Goal: Information Seeking & Learning: Learn about a topic

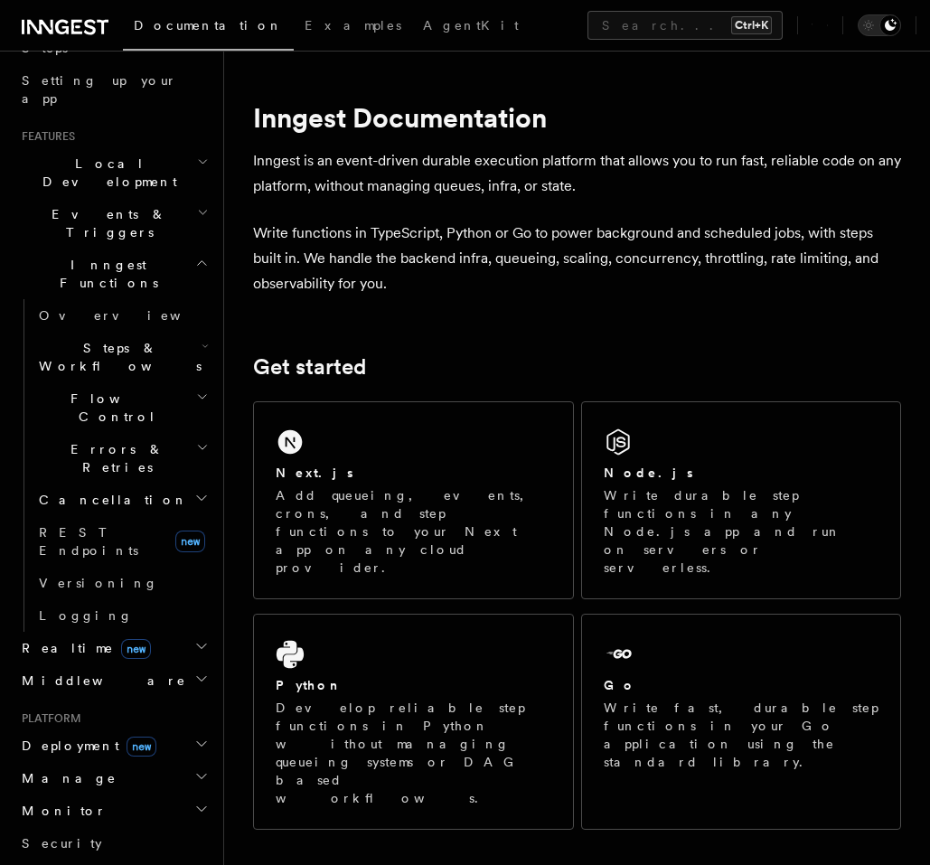
scroll to position [325, 0]
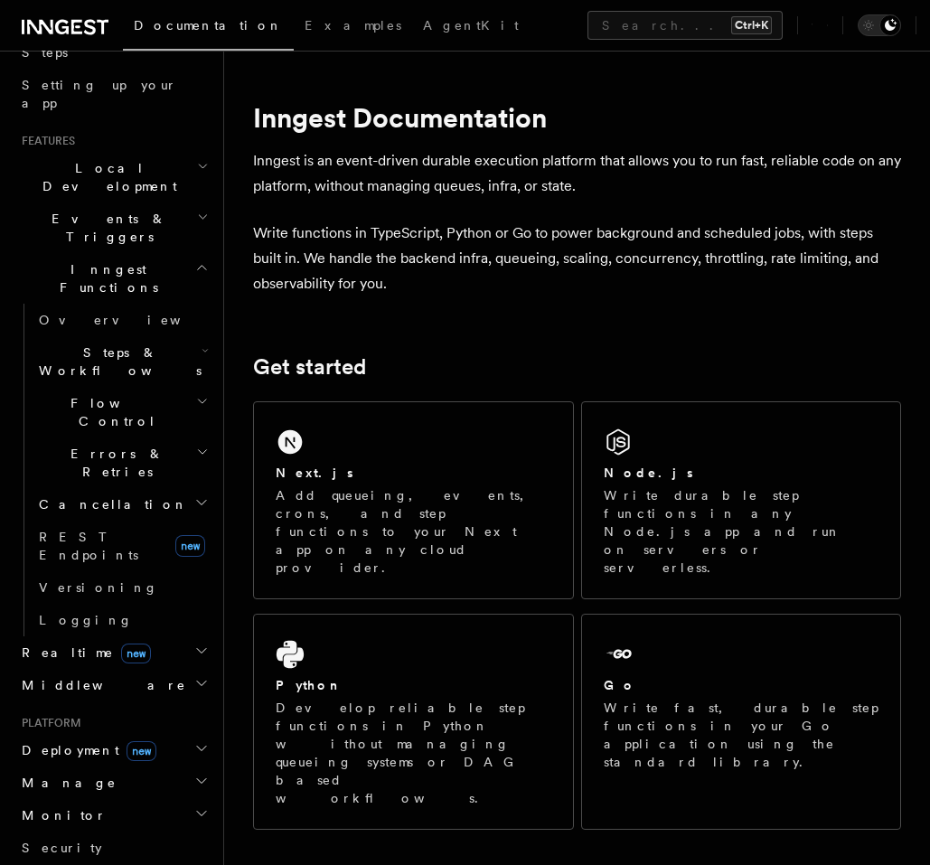
click at [135, 637] on h2 "Realtime new" at bounding box center [113, 653] width 198 height 33
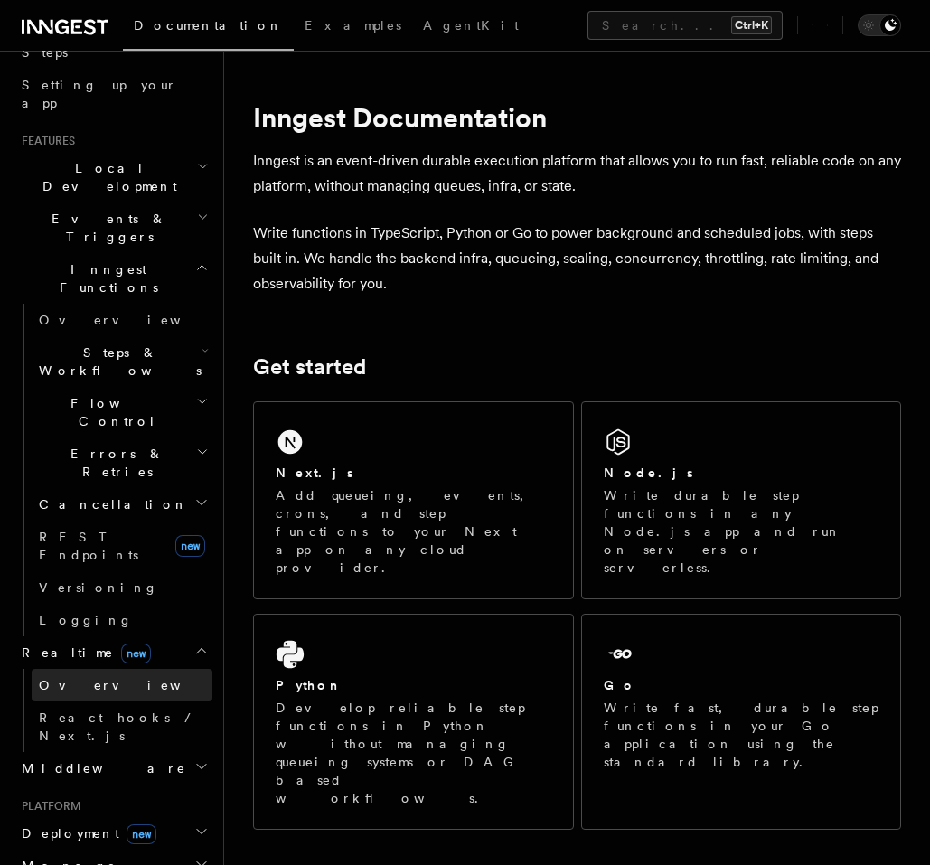
click at [105, 669] on link "Overview" at bounding box center [122, 685] width 181 height 33
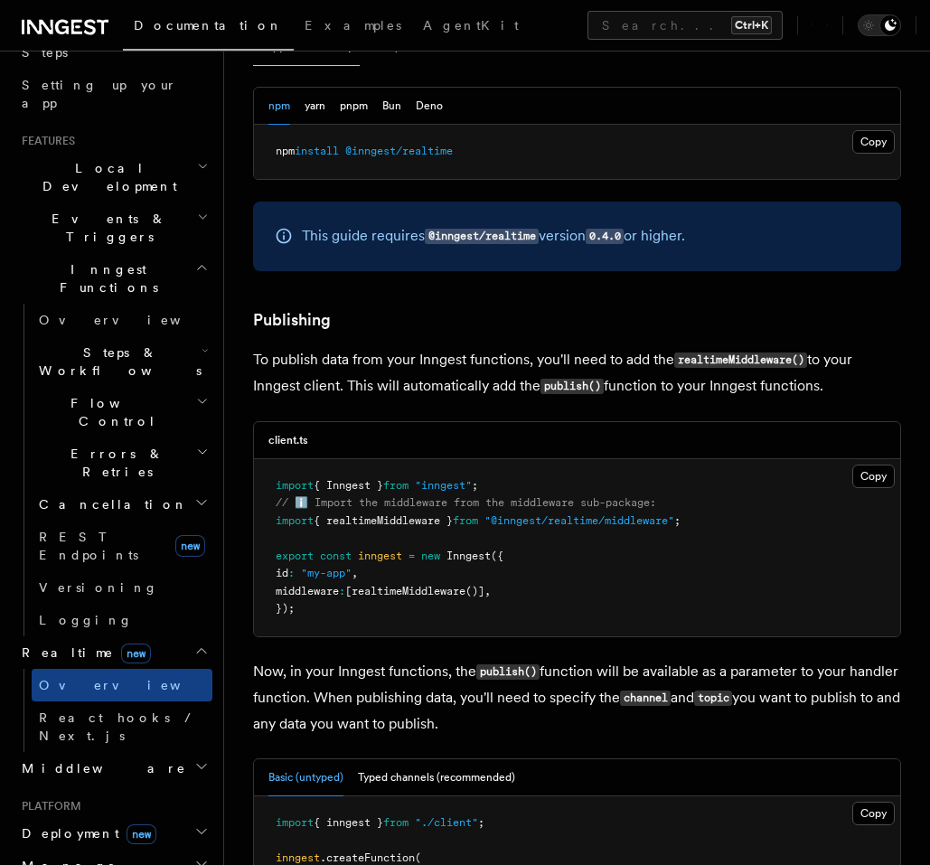
scroll to position [976, 0]
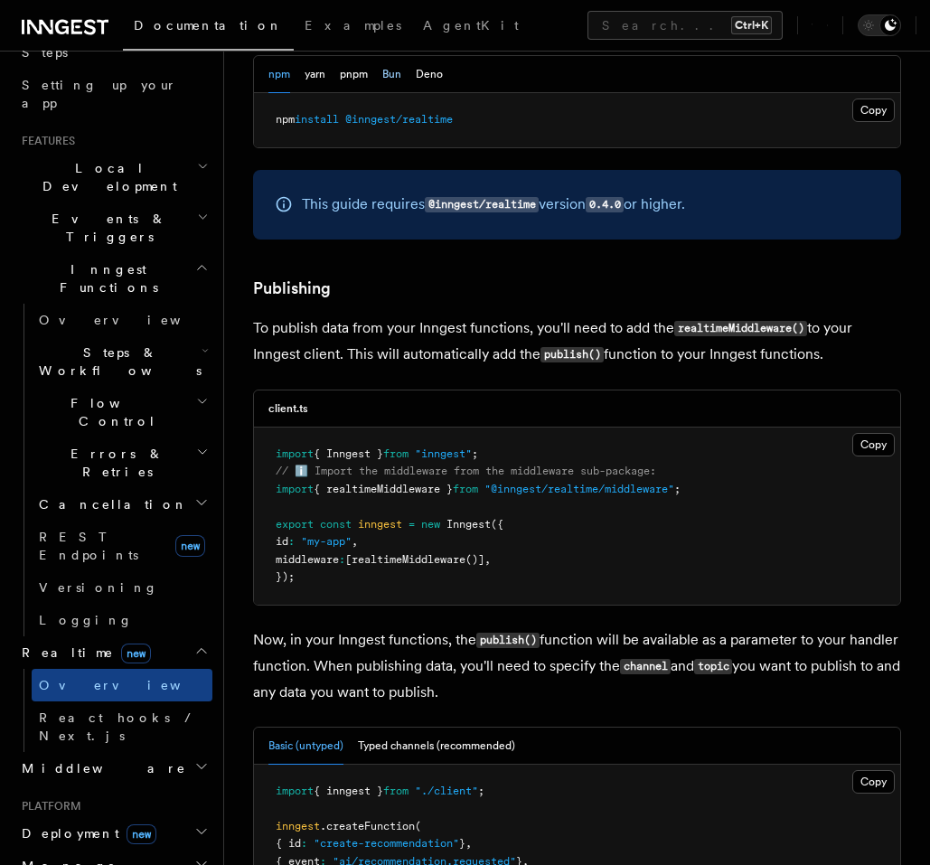
click at [398, 93] on button "Bun" at bounding box center [391, 74] width 19 height 37
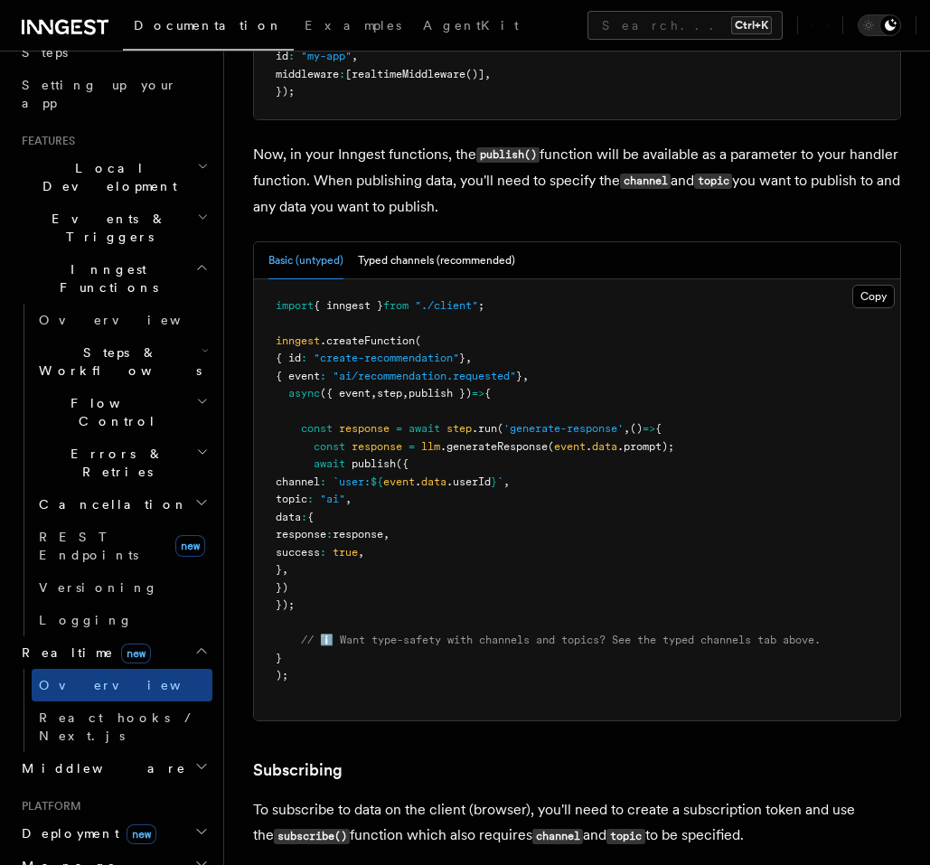
scroll to position [1519, 0]
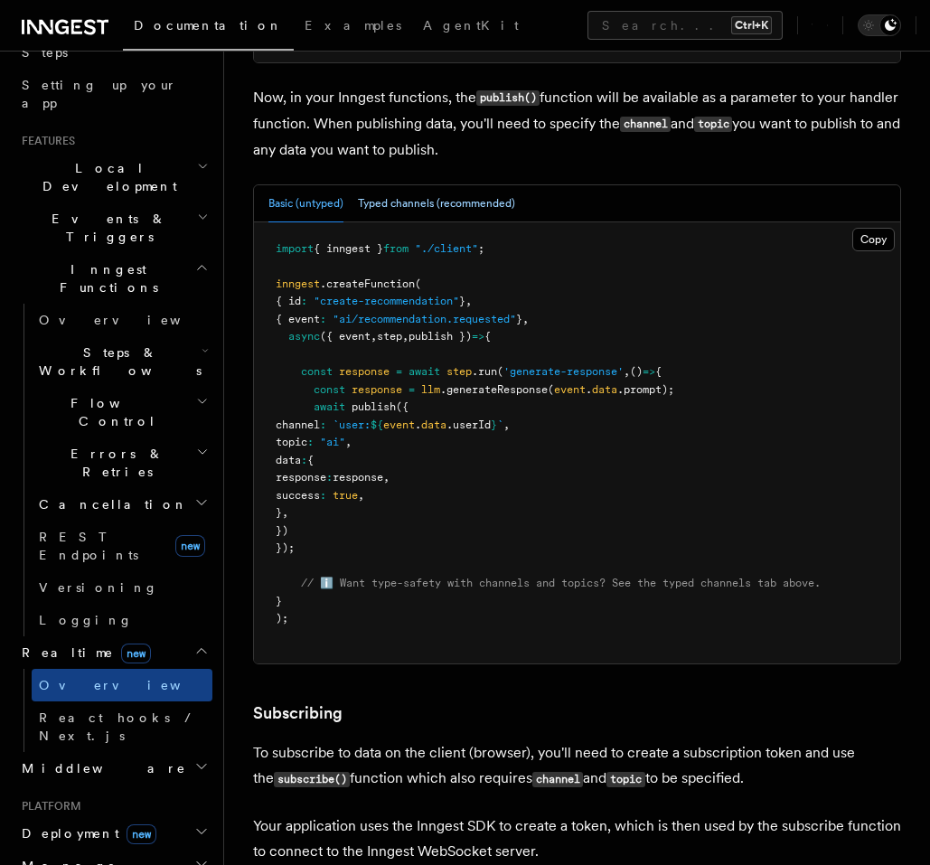
click at [467, 222] on button "Typed channels (recommended)" at bounding box center [436, 203] width 157 height 37
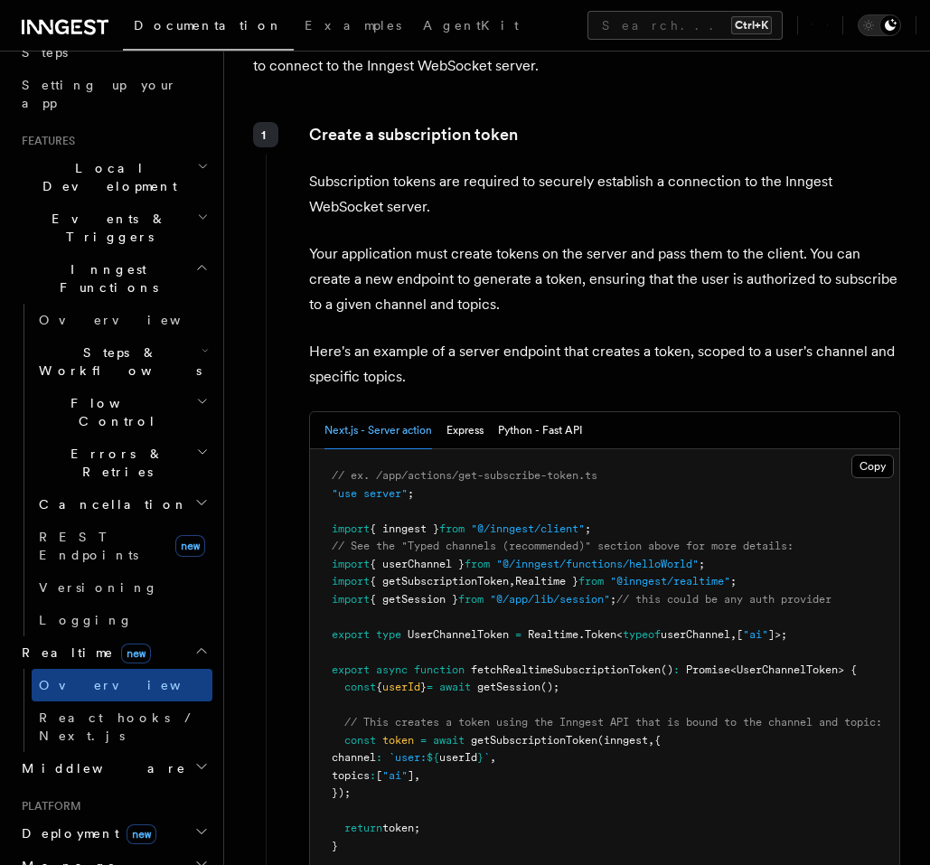
scroll to position [2712, 0]
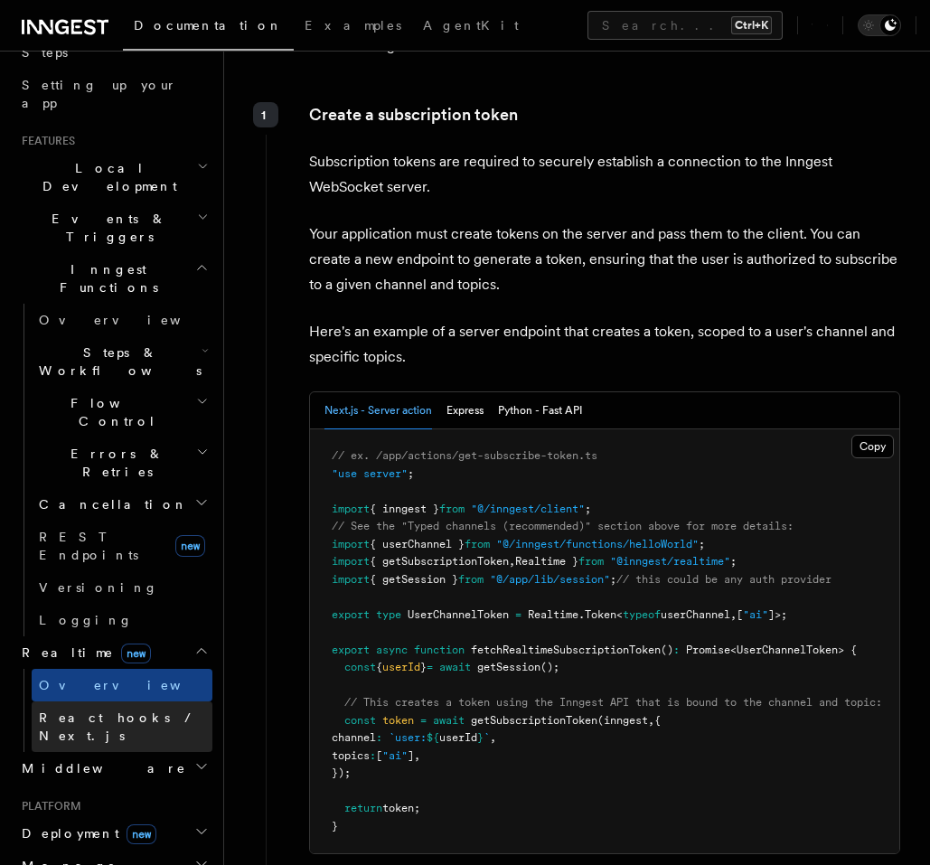
click at [112, 711] on span "React hooks / Next.js" at bounding box center [119, 727] width 160 height 33
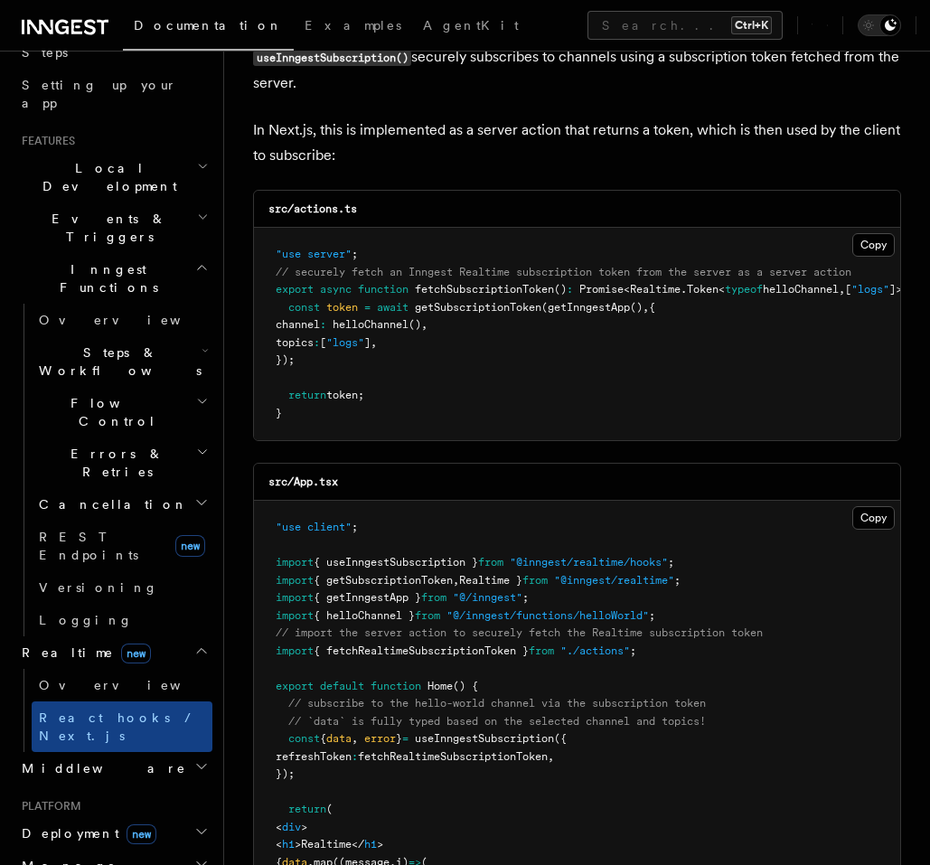
click at [409, 323] on span "helloChannel" at bounding box center [371, 324] width 76 height 13
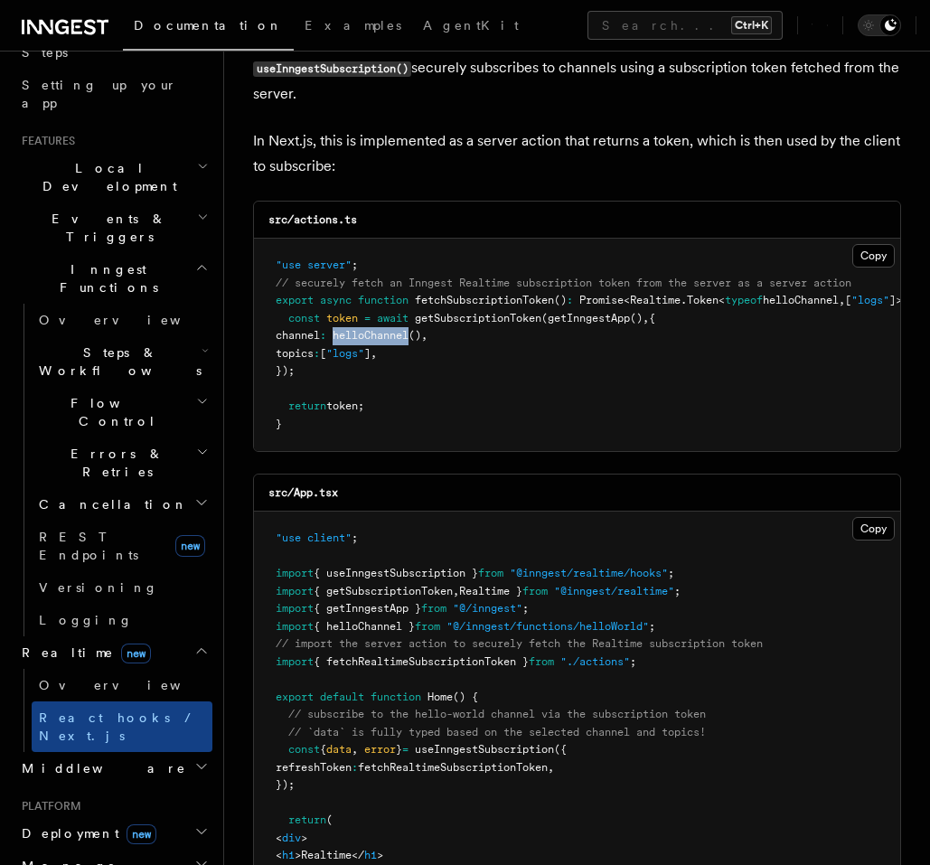
scroll to position [217, 0]
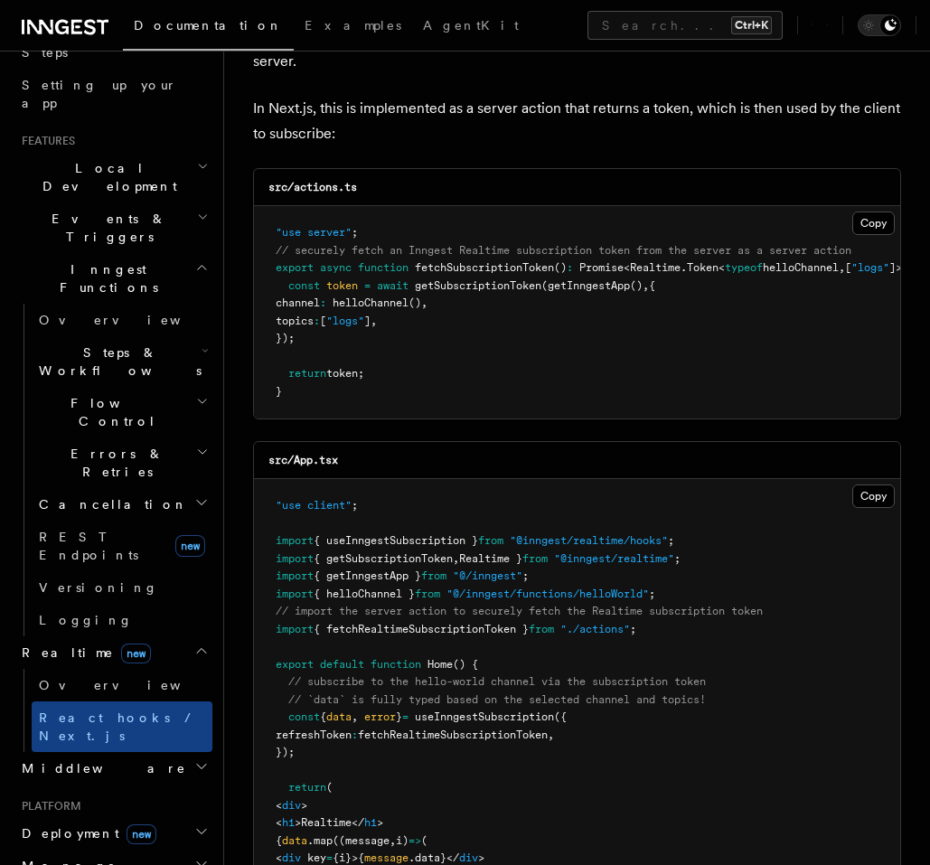
click at [486, 325] on pre ""use server" ; // securely fetch an Inngest Realtime subscription token from th…" at bounding box center [577, 312] width 646 height 212
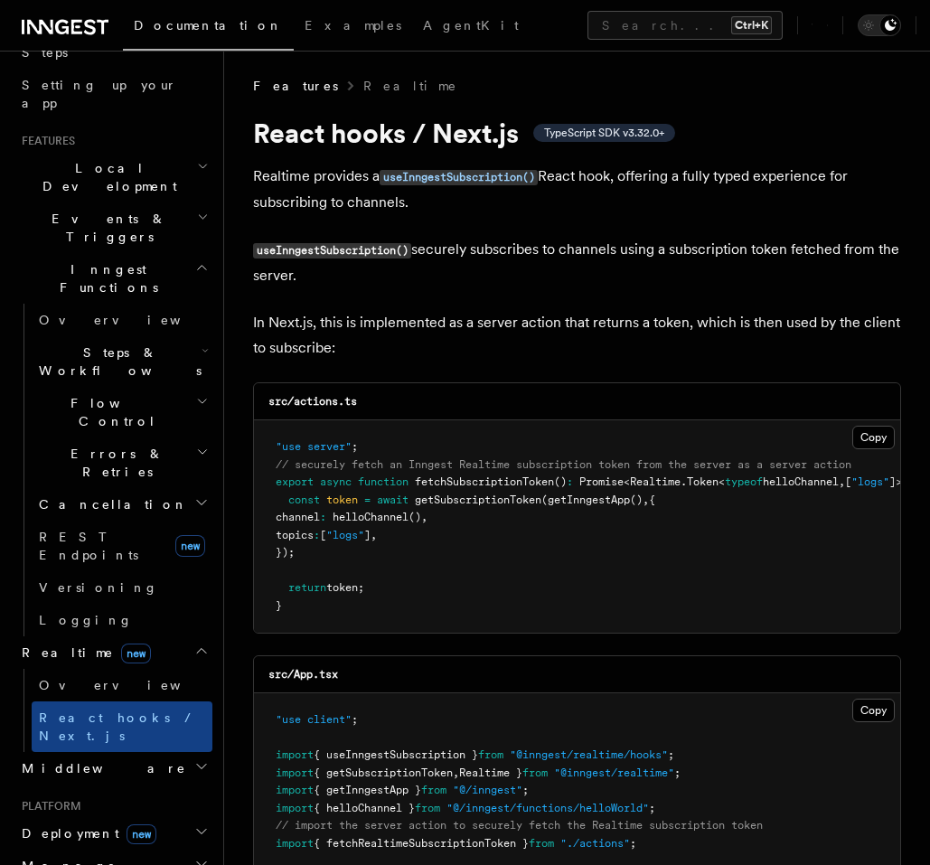
scroll to position [0, 0]
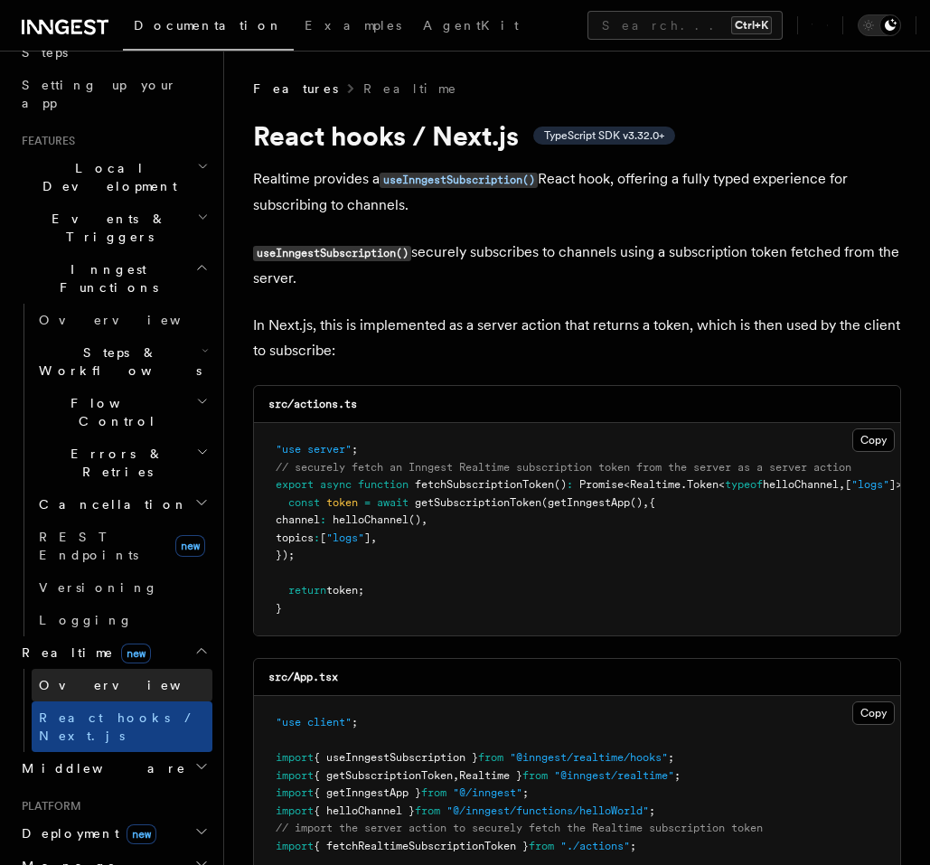
click at [141, 669] on link "Overview" at bounding box center [122, 685] width 181 height 33
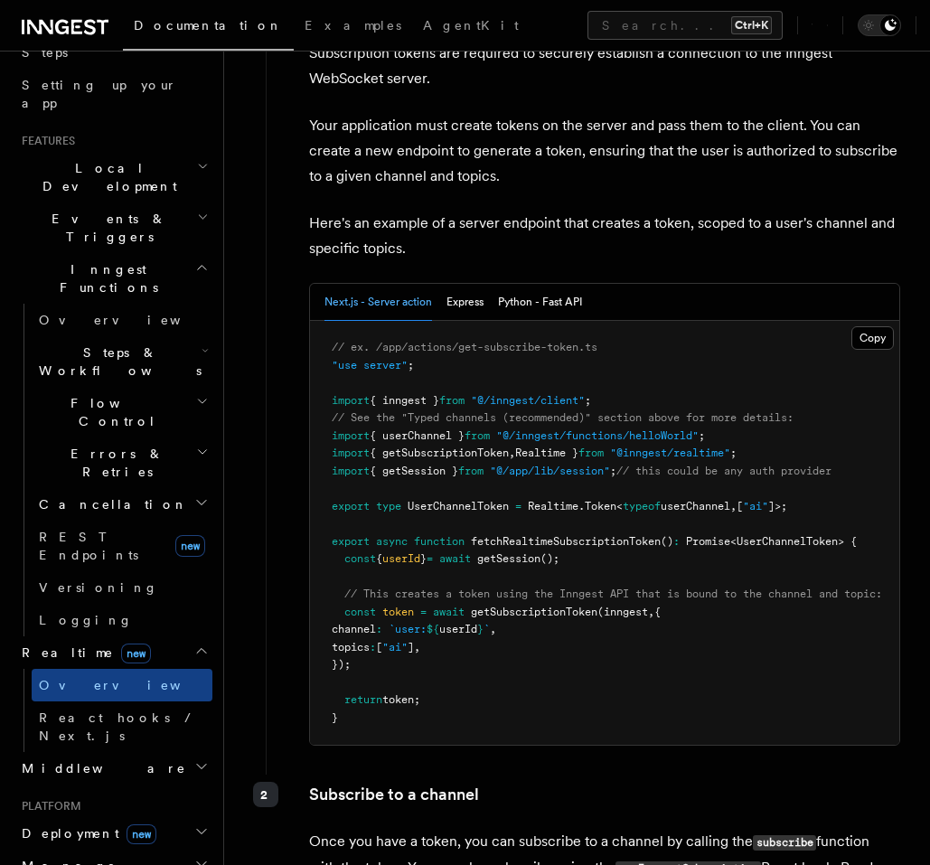
click at [624, 724] on pre "// ex. /app/actions/get-subscribe-token.ts "use server" ; import { inngest } fr…" at bounding box center [604, 533] width 589 height 424
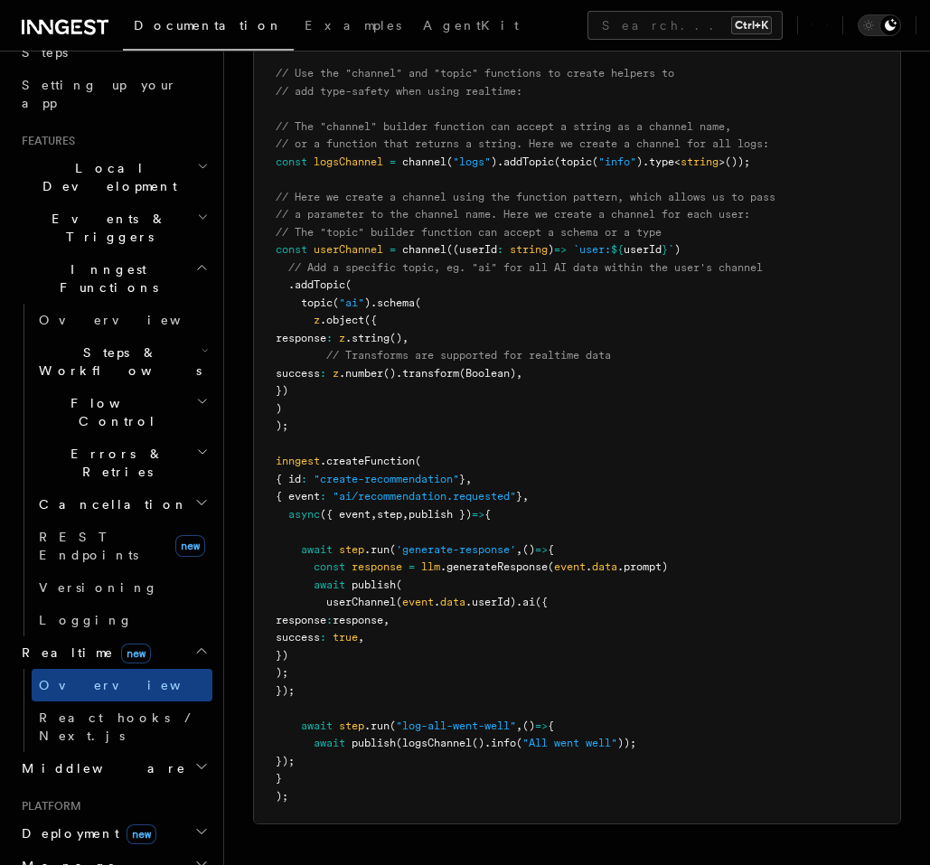
scroll to position [1736, 0]
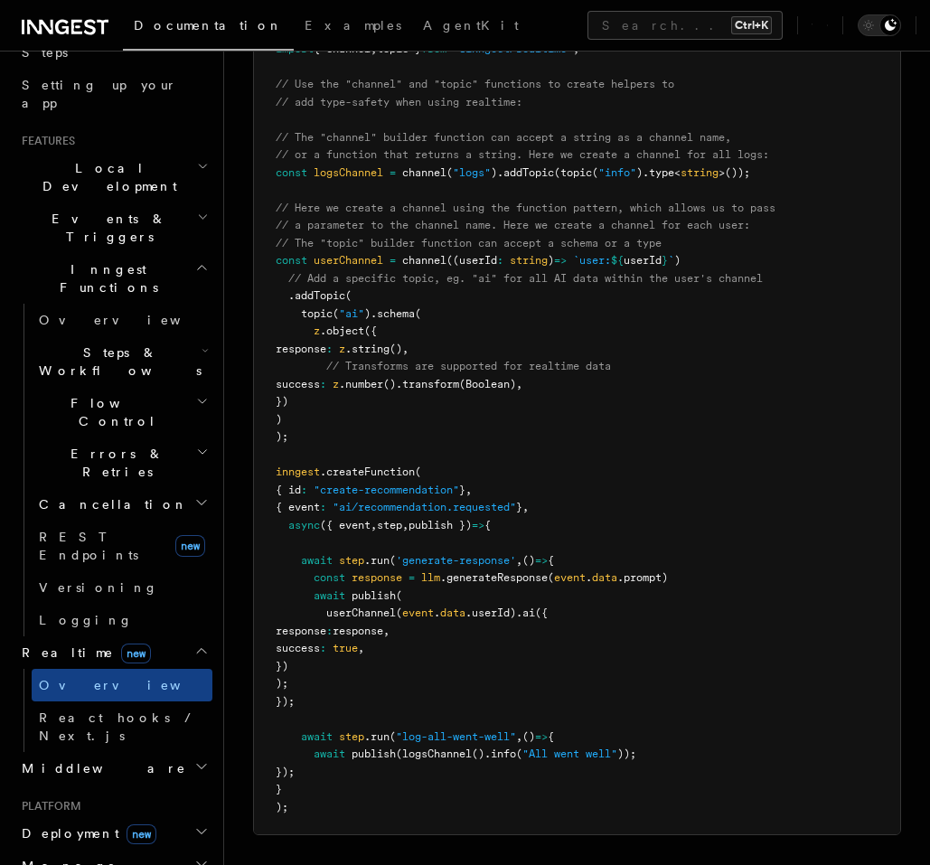
click at [194, 825] on icon "button" at bounding box center [201, 832] width 14 height 14
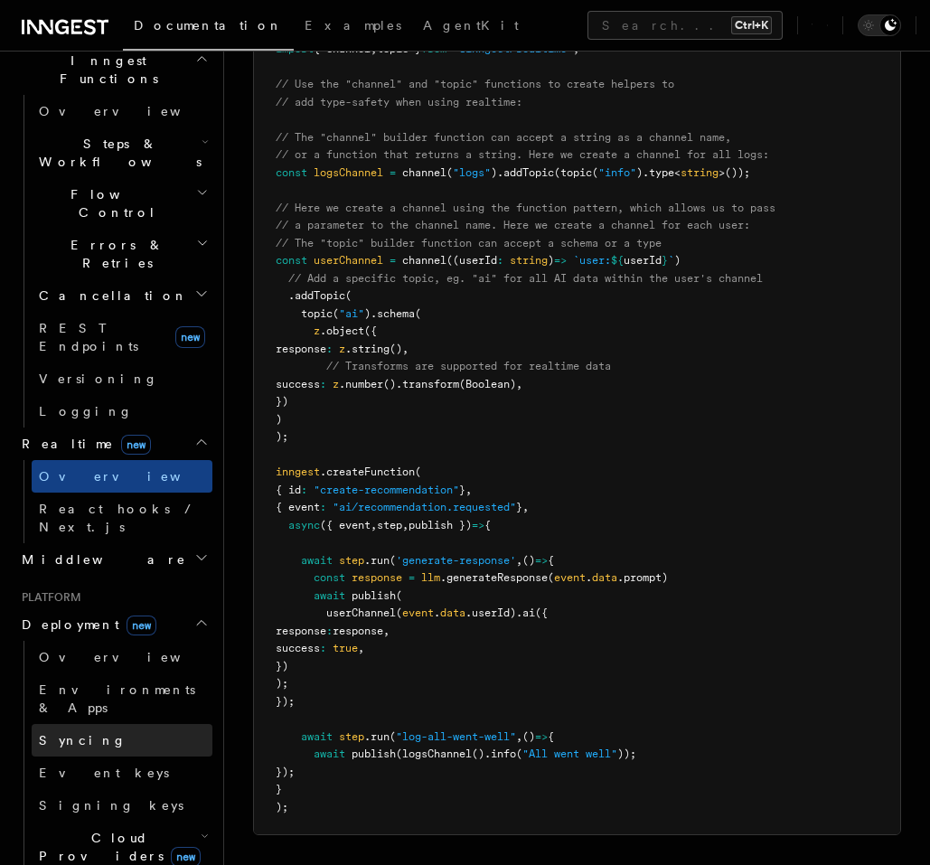
scroll to position [542, 0]
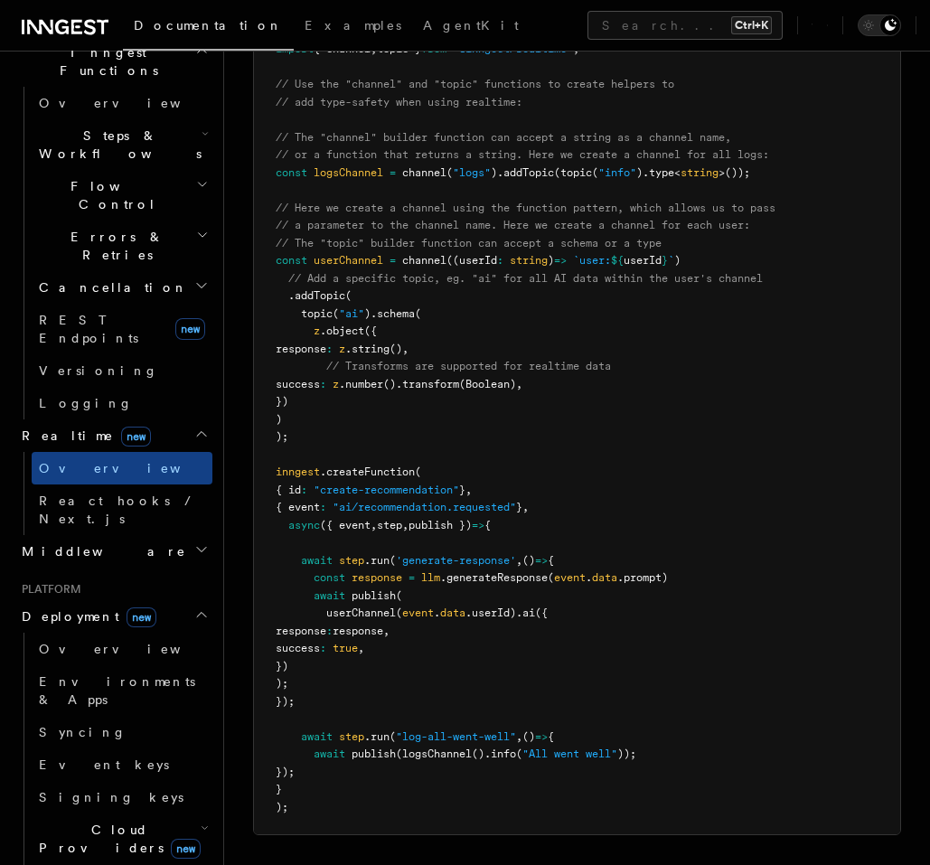
click at [117, 821] on span "Cloud Providers new" at bounding box center [116, 839] width 169 height 36
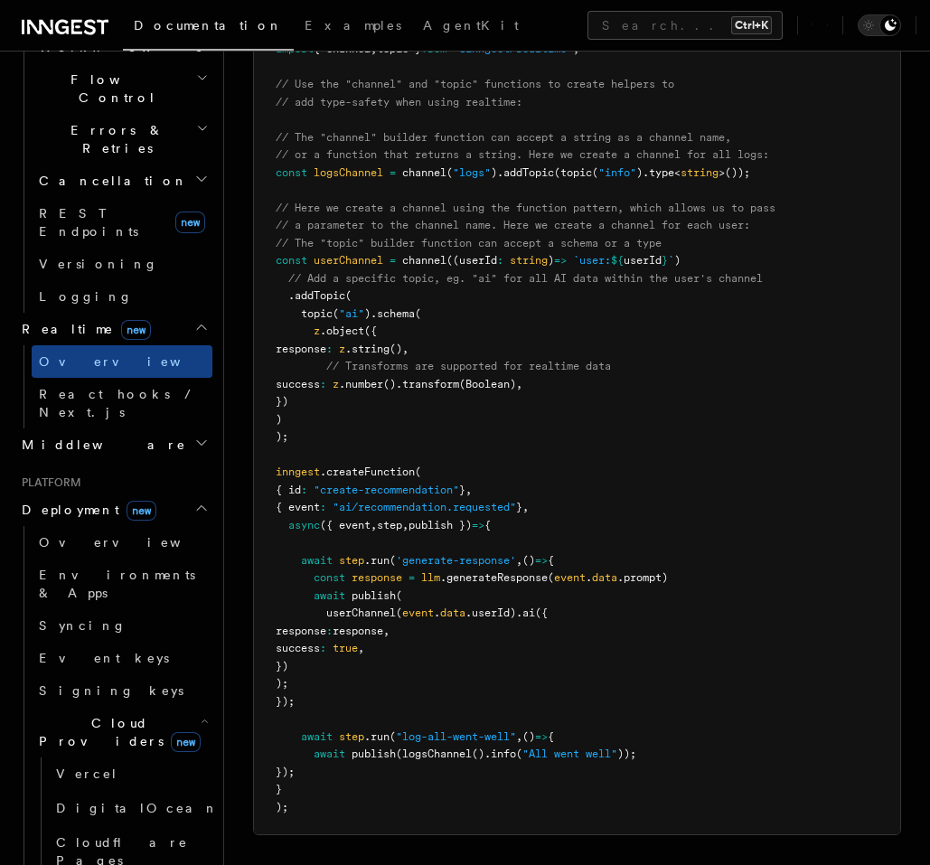
scroll to position [651, 0]
click at [201, 712] on icon "button" at bounding box center [205, 719] width 8 height 14
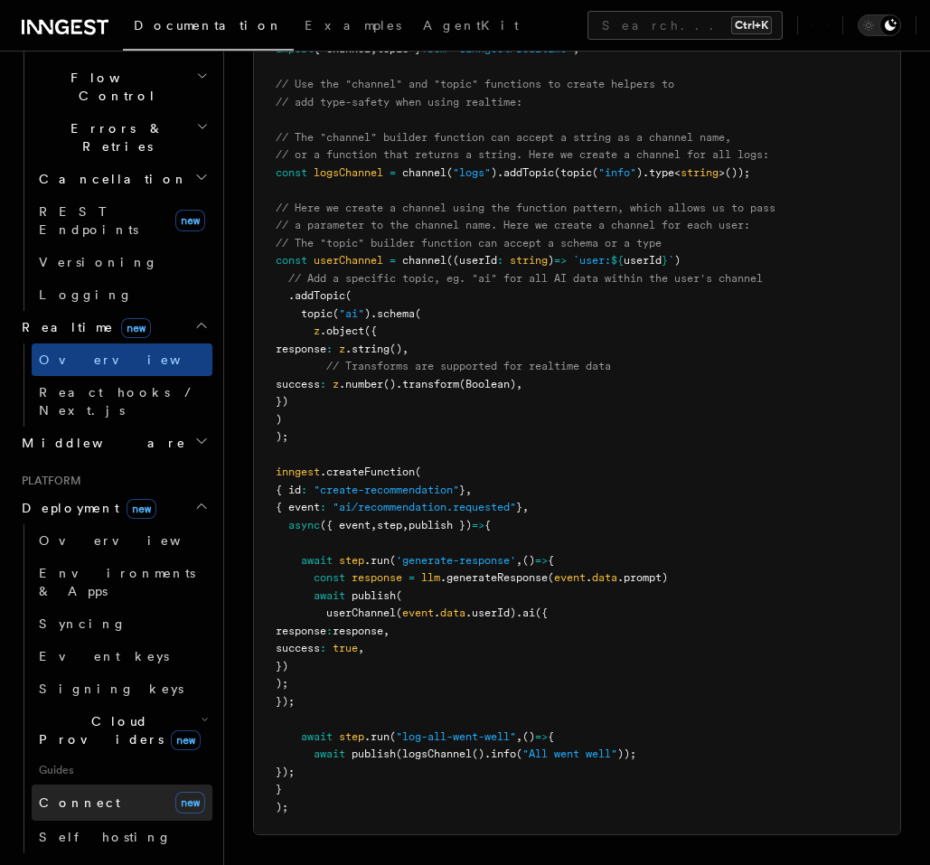
click at [135, 785] on link "Connect new" at bounding box center [122, 803] width 181 height 36
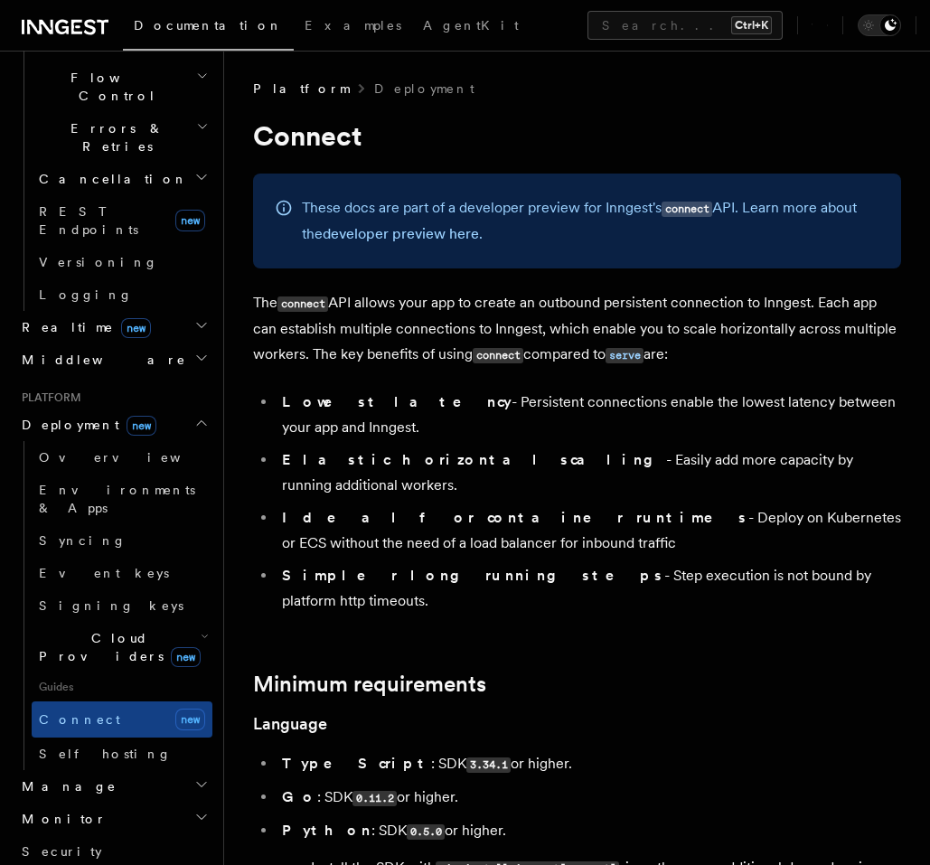
click at [171, 647] on span "new" at bounding box center [186, 657] width 30 height 20
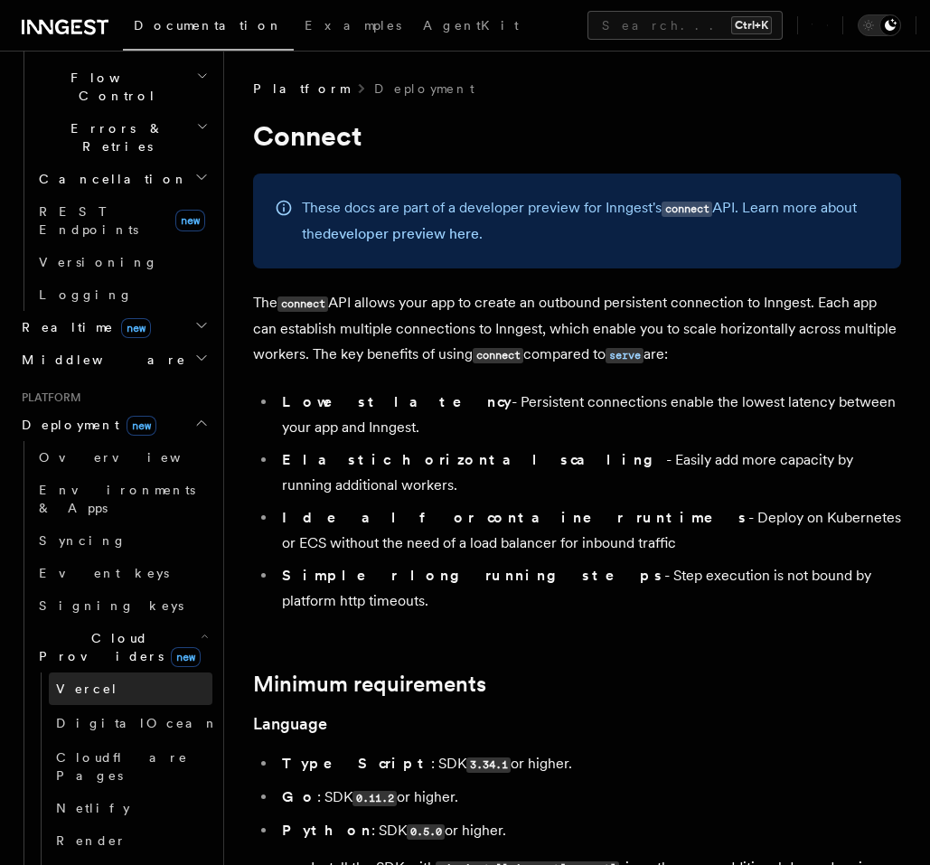
click at [111, 673] on link "Vercel" at bounding box center [131, 689] width 164 height 33
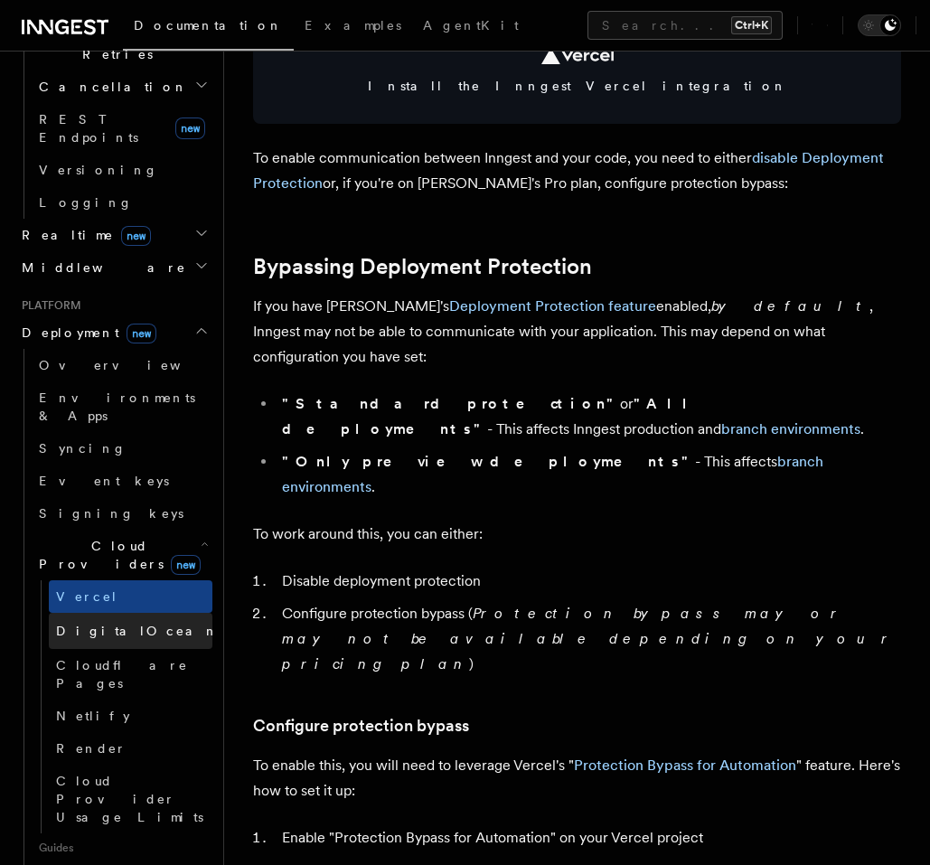
scroll to position [1085, 0]
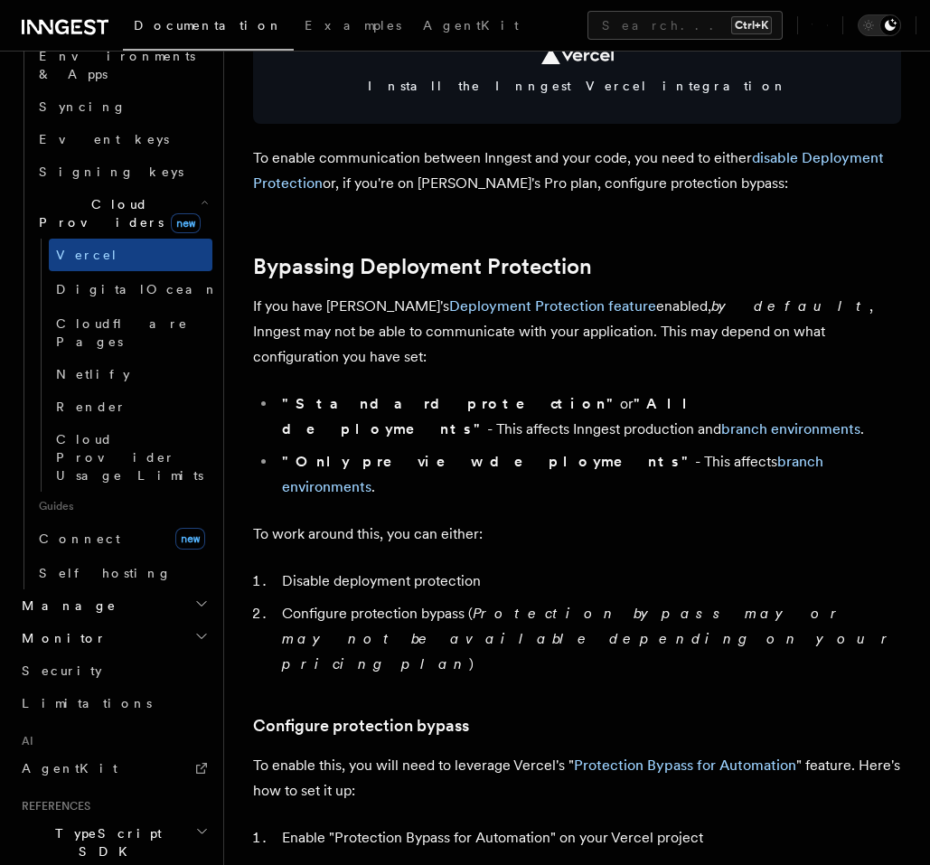
click at [169, 589] on h2 "Manage" at bounding box center [113, 605] width 198 height 33
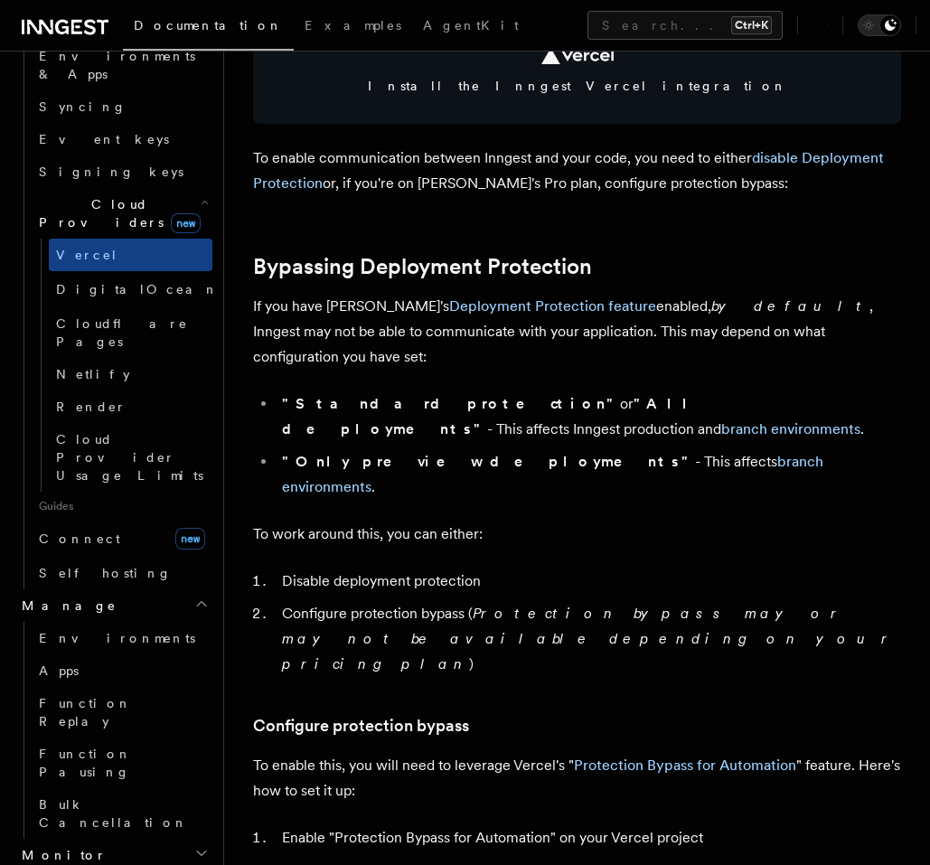
click at [169, 589] on h2 "Manage" at bounding box center [113, 605] width 198 height 33
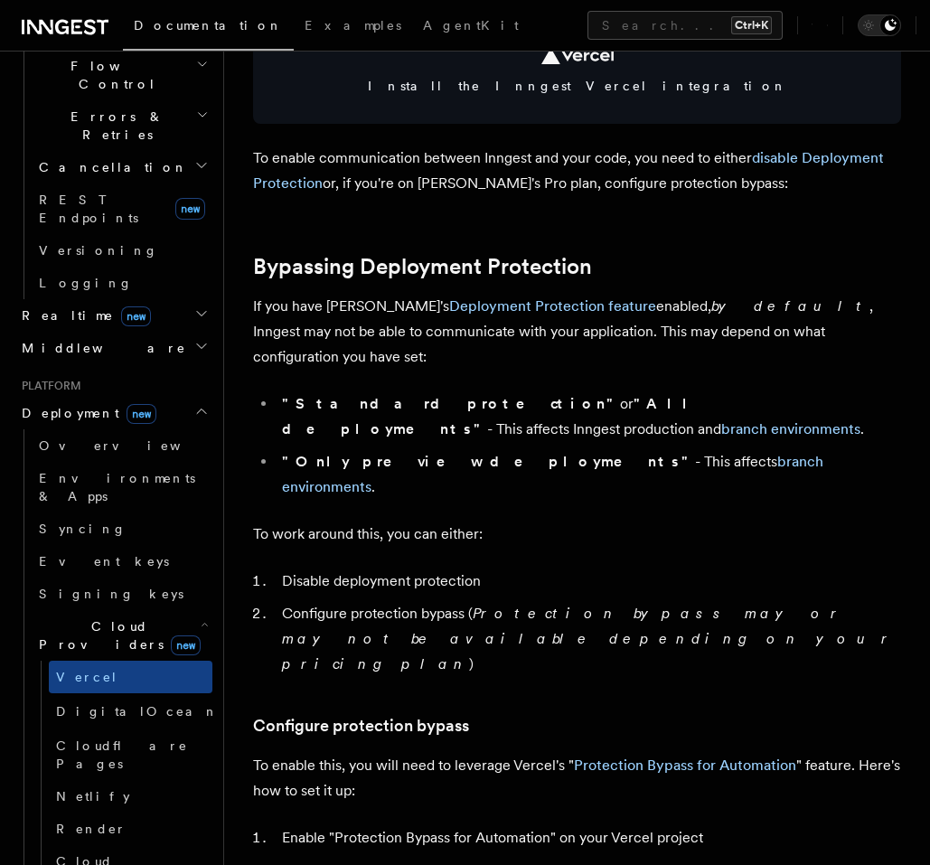
scroll to position [651, 0]
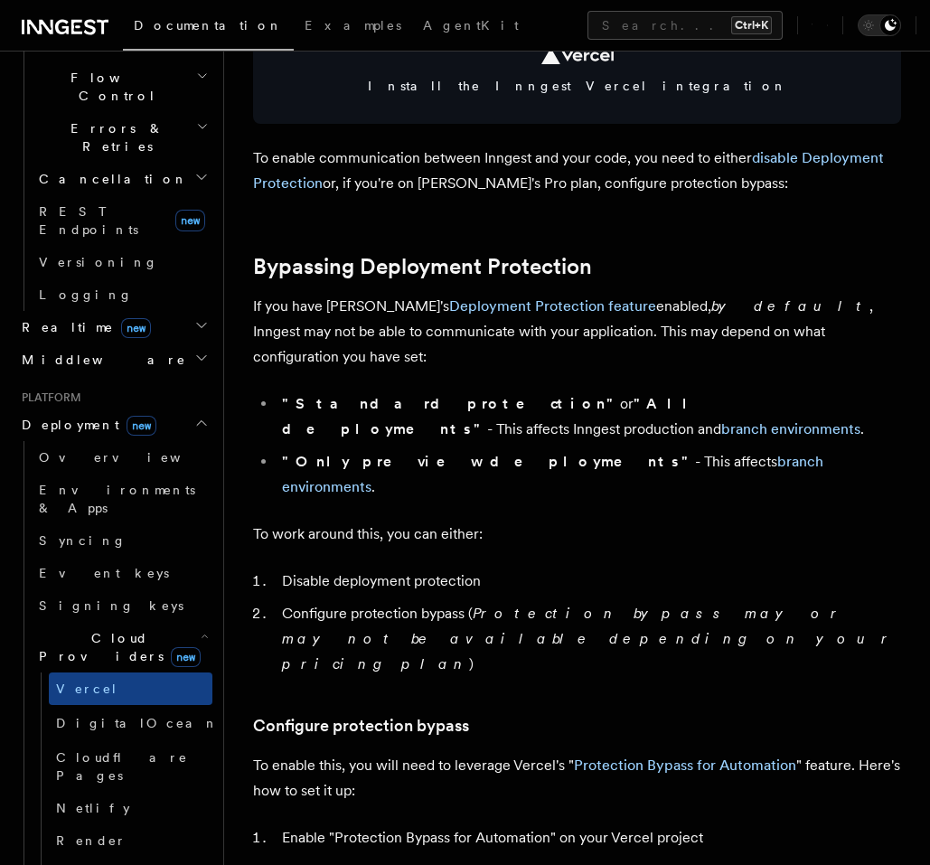
click at [114, 629] on span "Cloud Providers new" at bounding box center [116, 647] width 169 height 36
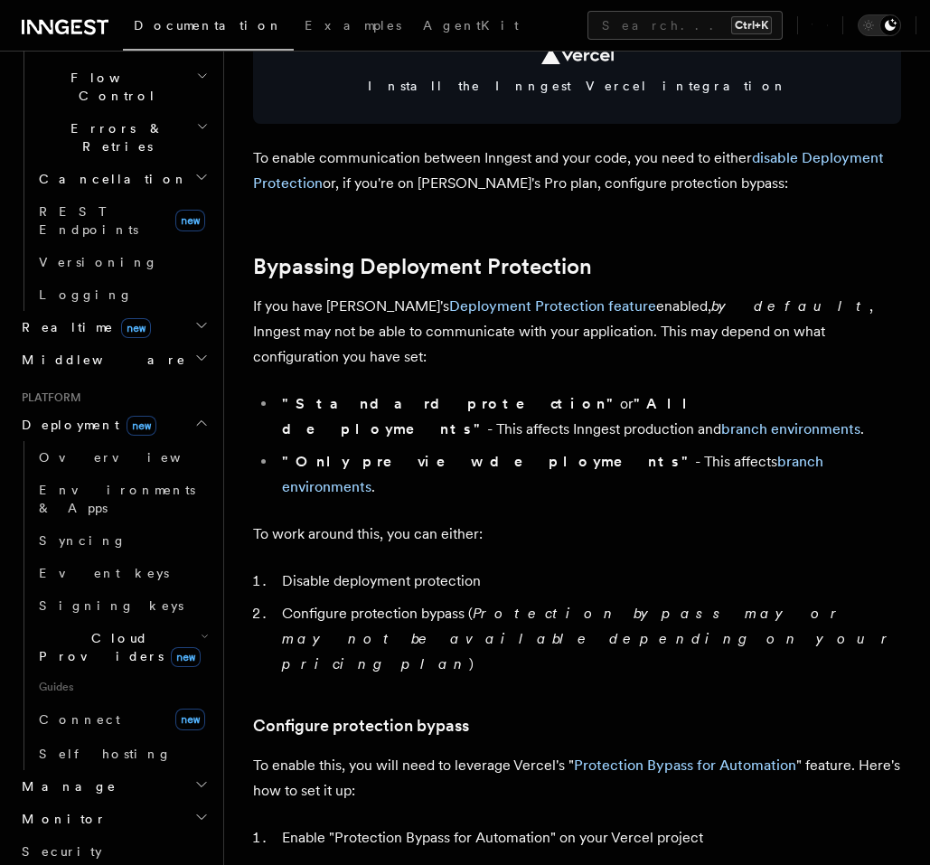
click at [174, 409] on h2 "Deployment new" at bounding box center [113, 425] width 198 height 33
